Goal: Information Seeking & Learning: Learn about a topic

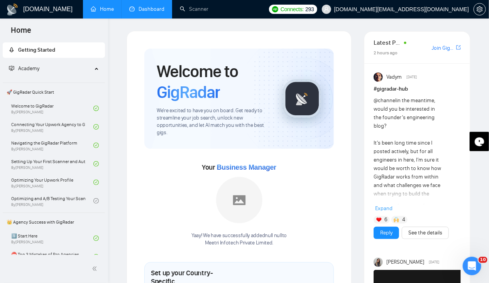
click at [156, 12] on link "Dashboard" at bounding box center [146, 9] width 35 height 7
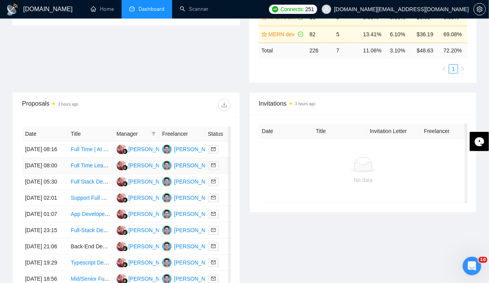
click at [45, 163] on td "30 Sep, 2025 08:00" at bounding box center [44, 166] width 45 height 16
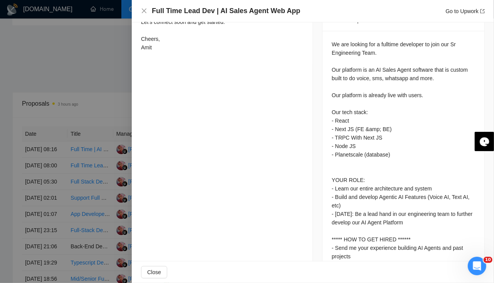
scroll to position [346, 0]
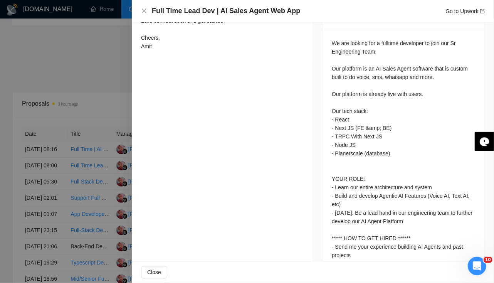
drag, startPoint x: 336, startPoint y: 171, endPoint x: 414, endPoint y: 234, distance: 99.5
click at [414, 234] on div "We are looking for a fulltime developer to join our Sr Engineering Team. Our pl…" at bounding box center [403, 149] width 143 height 221
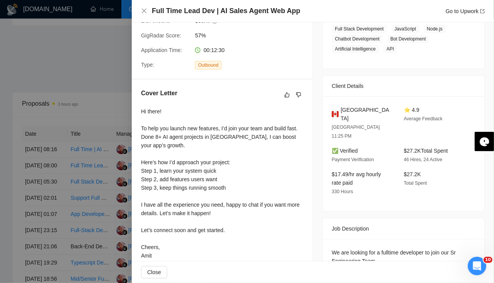
scroll to position [136, 0]
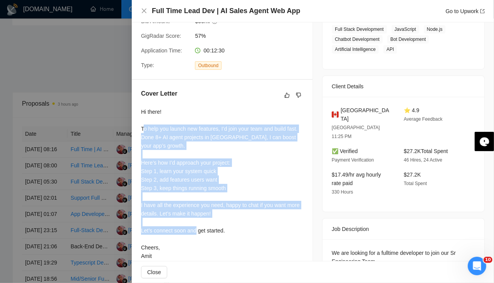
drag, startPoint x: 144, startPoint y: 128, endPoint x: 246, endPoint y: 220, distance: 137.3
click at [246, 220] on div "Hi there! To help you launch new features, I’d join your team and build fast. D…" at bounding box center [222, 184] width 162 height 153
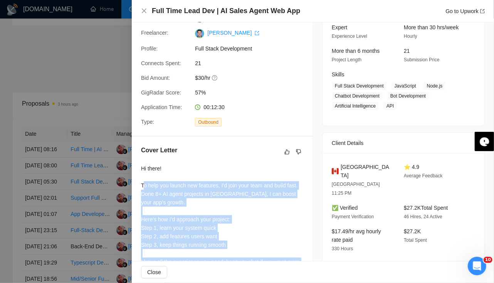
scroll to position [76, 0]
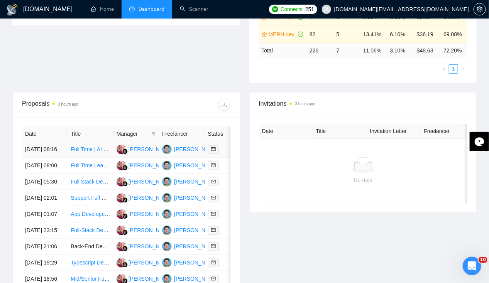
click at [33, 141] on td "30 Sep, 2025 08:16" at bounding box center [44, 149] width 45 height 16
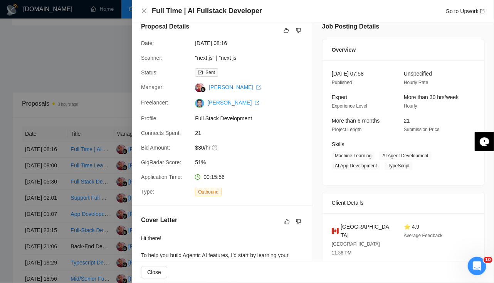
scroll to position [2, 0]
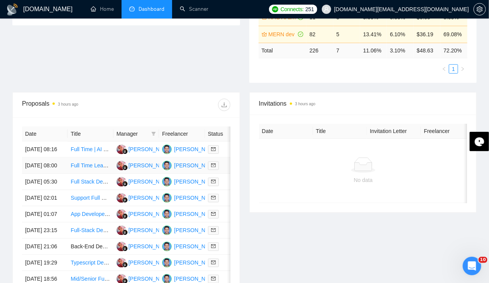
click at [42, 162] on td "30 Sep, 2025 08:00" at bounding box center [44, 166] width 45 height 16
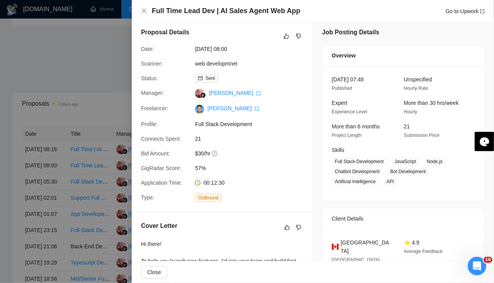
scroll to position [7, 0]
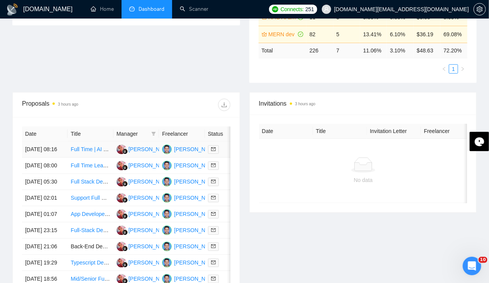
click at [57, 141] on td "30 Sep, 2025 08:16" at bounding box center [44, 149] width 45 height 16
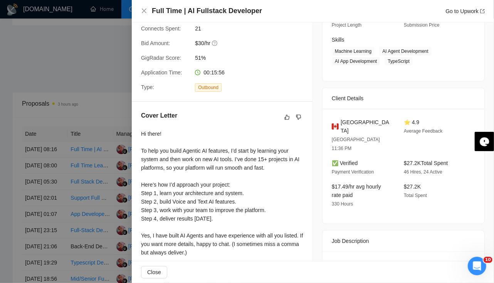
scroll to position [112, 0]
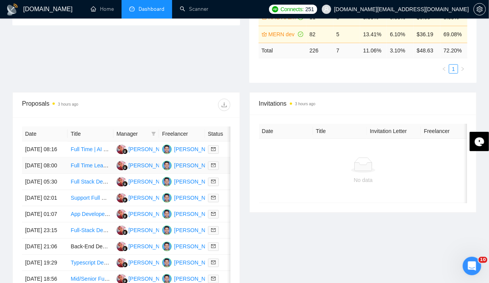
click at [44, 170] on td "30 Sep, 2025 08:00" at bounding box center [44, 166] width 45 height 16
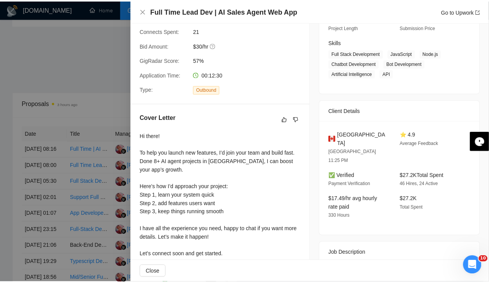
scroll to position [0, 0]
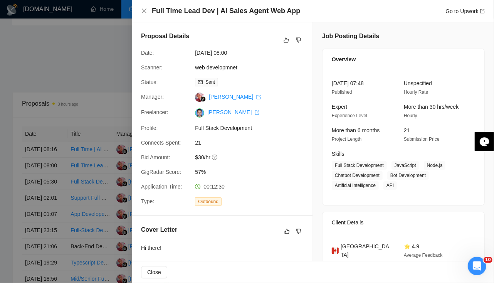
click at [37, 131] on div at bounding box center [247, 141] width 494 height 283
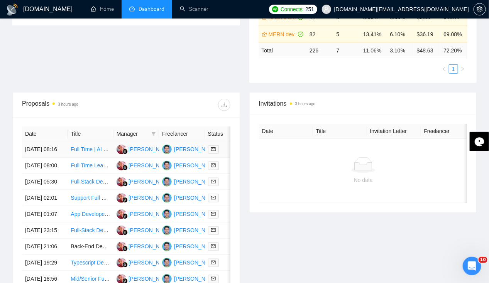
click at [37, 141] on td "30 Sep, 2025 08:16" at bounding box center [44, 149] width 45 height 16
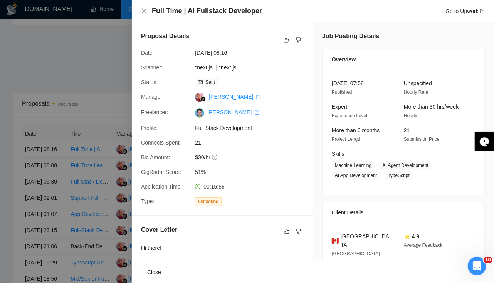
click at [37, 162] on div at bounding box center [247, 141] width 494 height 283
